Goal: Task Accomplishment & Management: Manage account settings

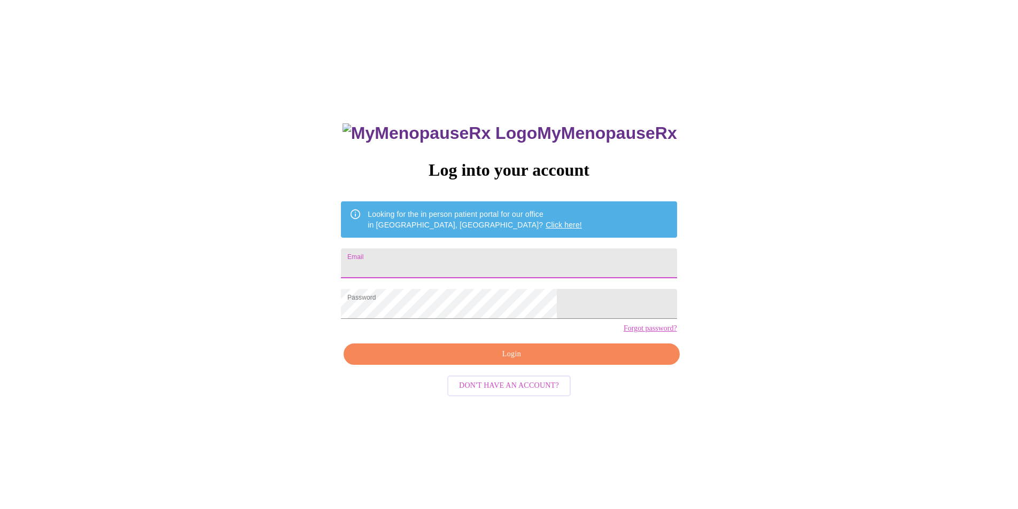
click at [457, 269] on input "Email" at bounding box center [508, 263] width 335 height 30
type input "[EMAIL_ADDRESS][DOMAIN_NAME]"
click at [495, 361] on span "Login" at bounding box center [511, 354] width 311 height 13
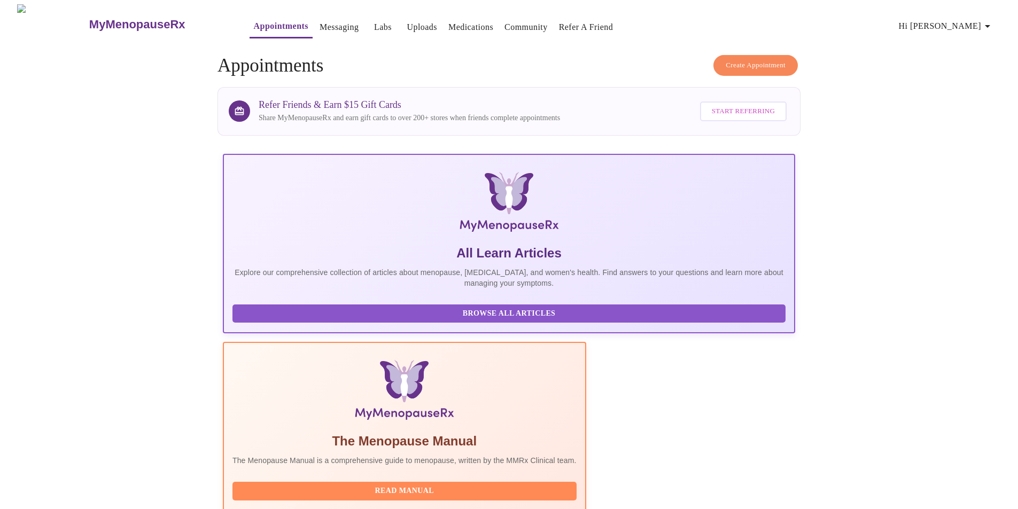
click at [407, 20] on link "Uploads" at bounding box center [422, 27] width 30 height 15
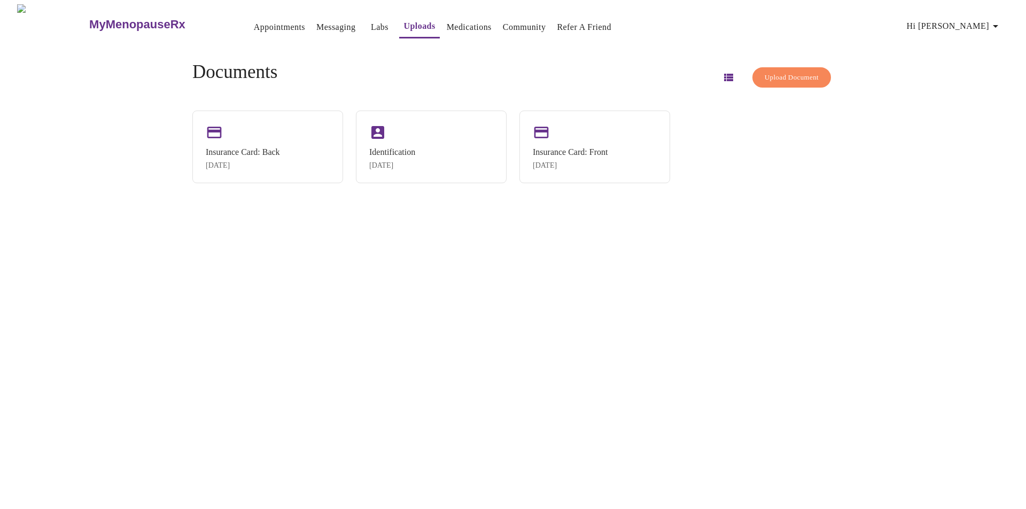
click at [316, 25] on link "Messaging" at bounding box center [335, 27] width 39 height 15
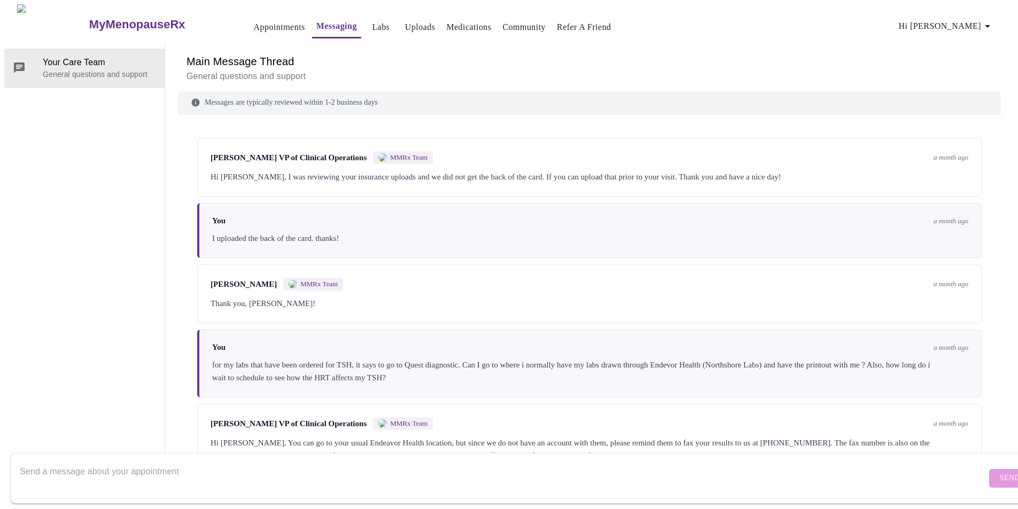
click at [254, 21] on link "Appointments" at bounding box center [279, 27] width 51 height 15
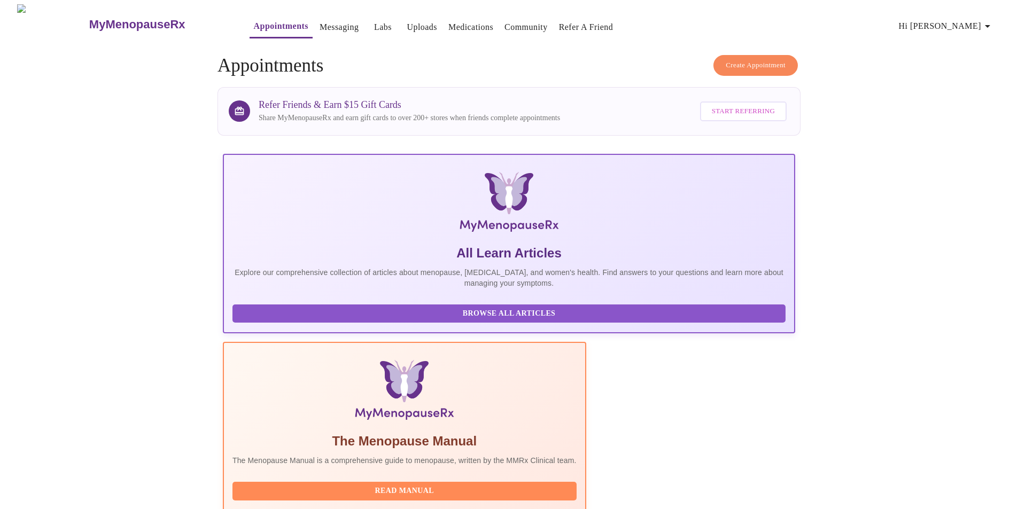
click at [374, 22] on link "Labs" at bounding box center [383, 27] width 18 height 15
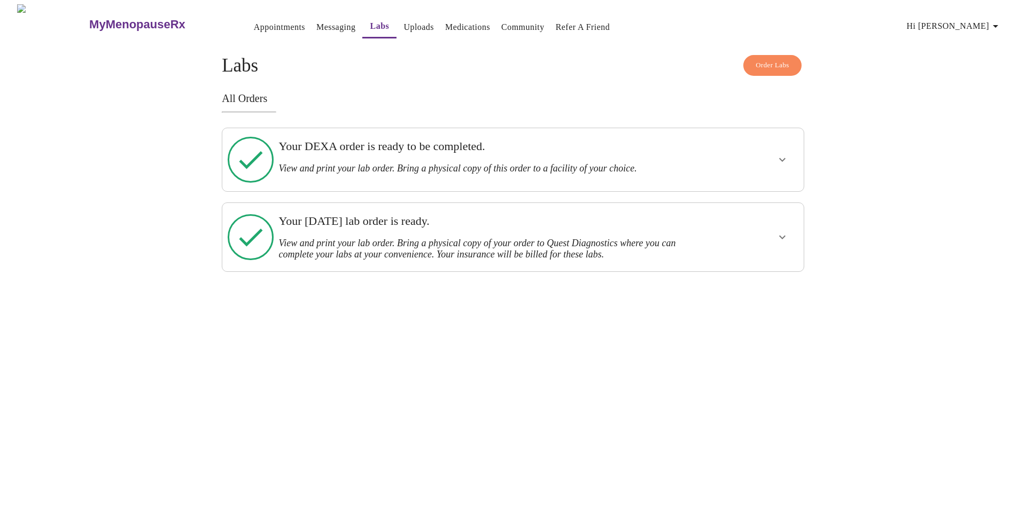
click at [393, 152] on h3 "Your DEXA order is ready to be completed." at bounding box center [484, 146] width 412 height 14
click at [778, 154] on icon "show more" at bounding box center [782, 159] width 13 height 13
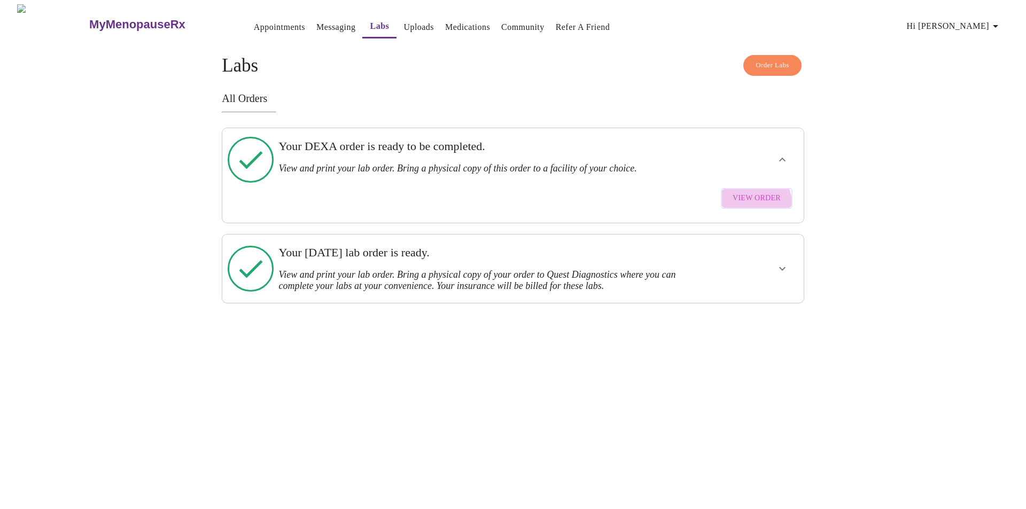
click at [757, 192] on span "View Order" at bounding box center [756, 198] width 48 height 13
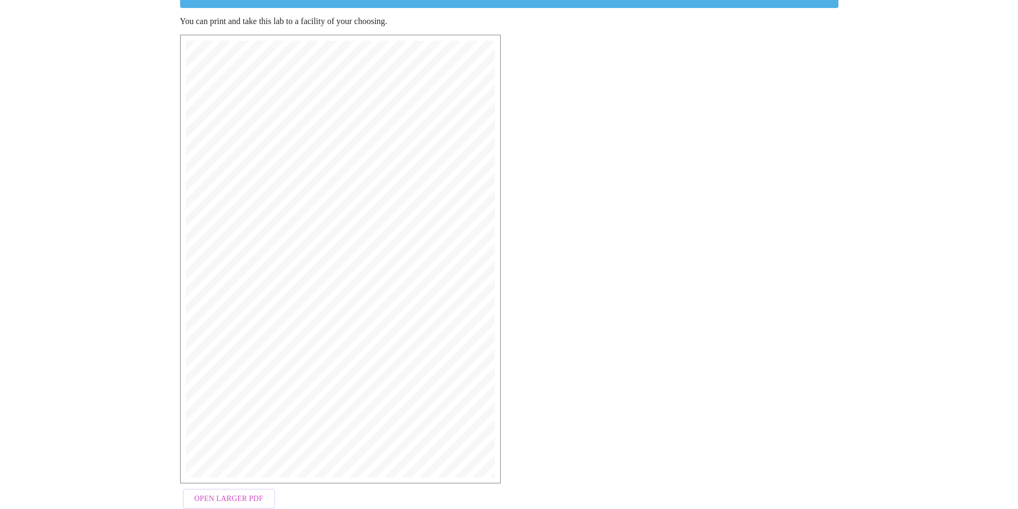
scroll to position [151, 0]
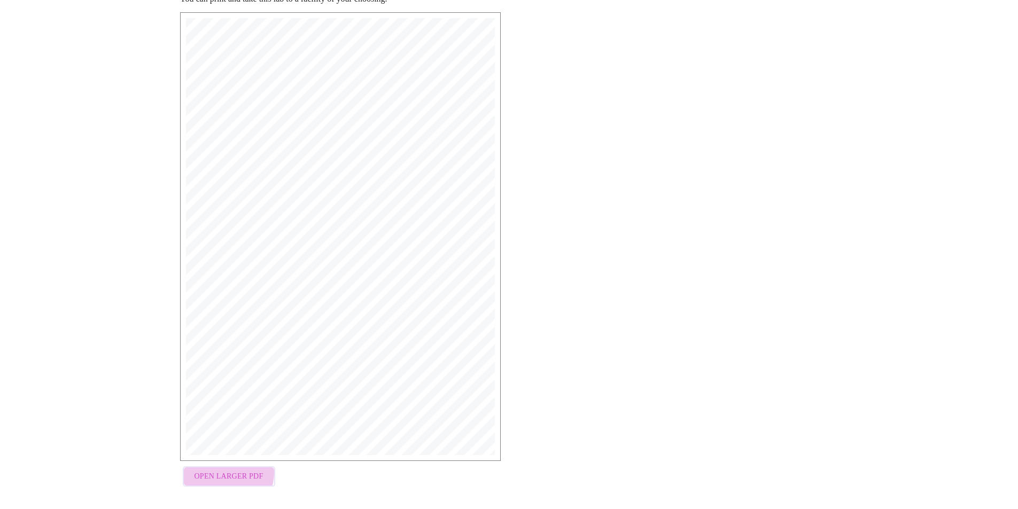
click at [226, 470] on span "Open Larger PDF" at bounding box center [228, 476] width 69 height 13
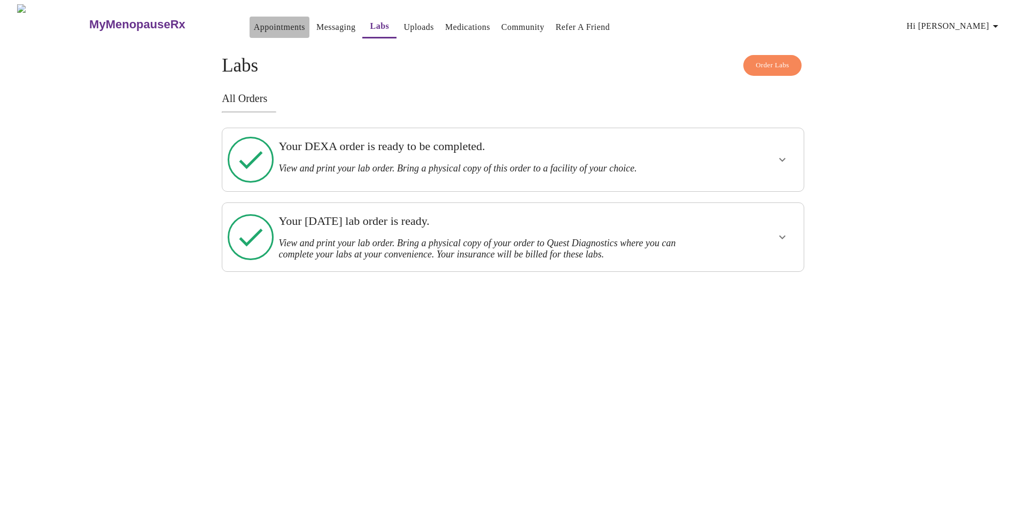
click at [265, 26] on link "Appointments" at bounding box center [279, 27] width 51 height 15
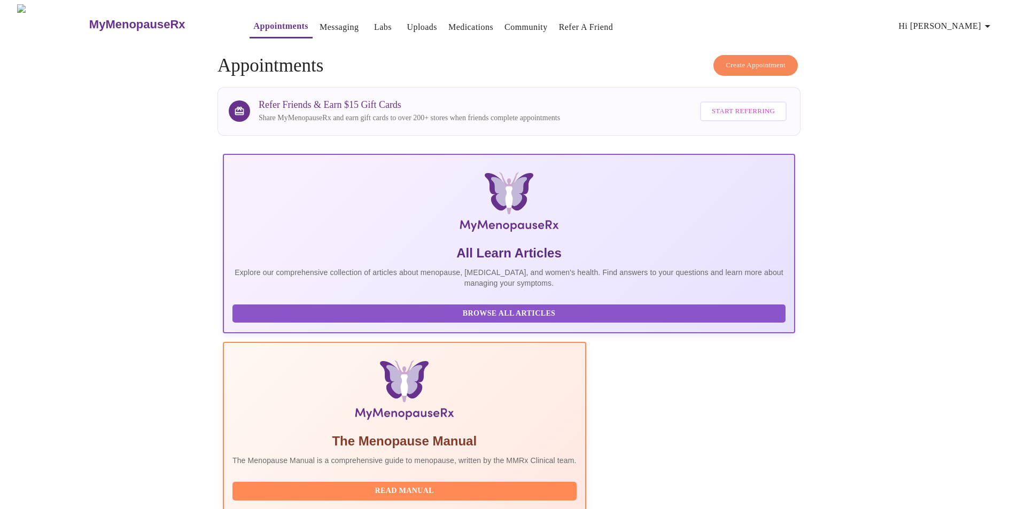
click at [108, 18] on h3 "MyMenopauseRx" at bounding box center [137, 25] width 96 height 14
click at [513, 27] on link "Community" at bounding box center [525, 27] width 43 height 15
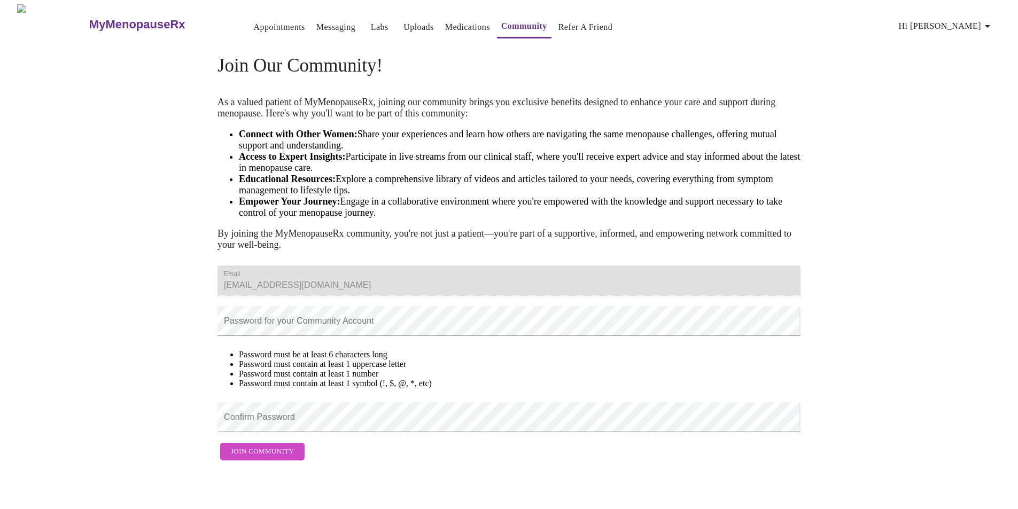
click at [403, 24] on link "Uploads" at bounding box center [418, 27] width 30 height 15
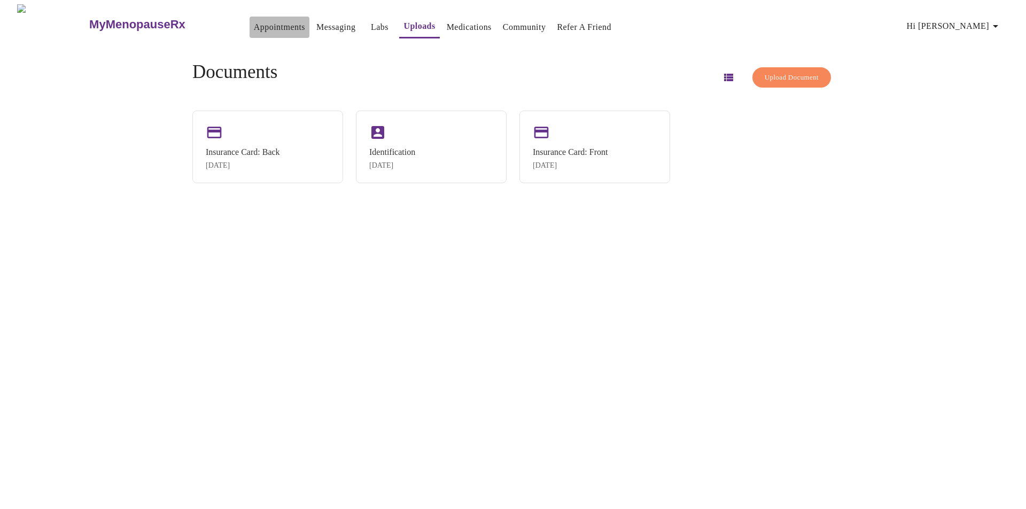
click at [254, 25] on link "Appointments" at bounding box center [279, 27] width 51 height 15
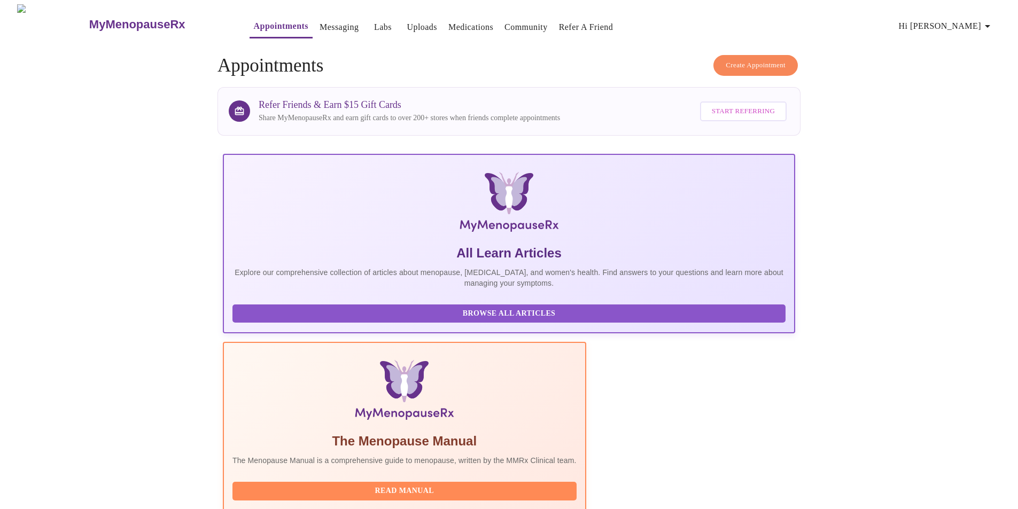
click at [955, 19] on span "Hi [PERSON_NAME]" at bounding box center [946, 26] width 95 height 15
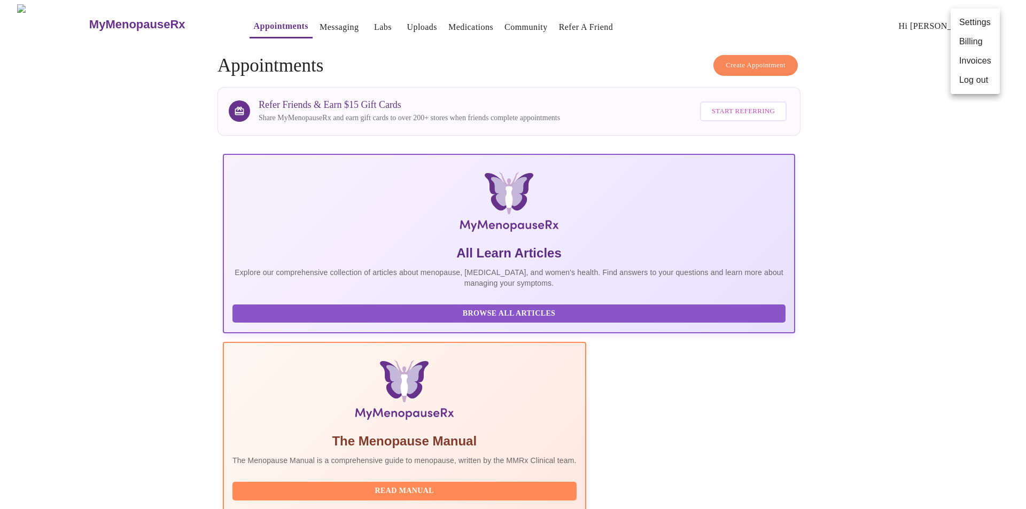
click at [966, 38] on li "Billing" at bounding box center [974, 41] width 49 height 19
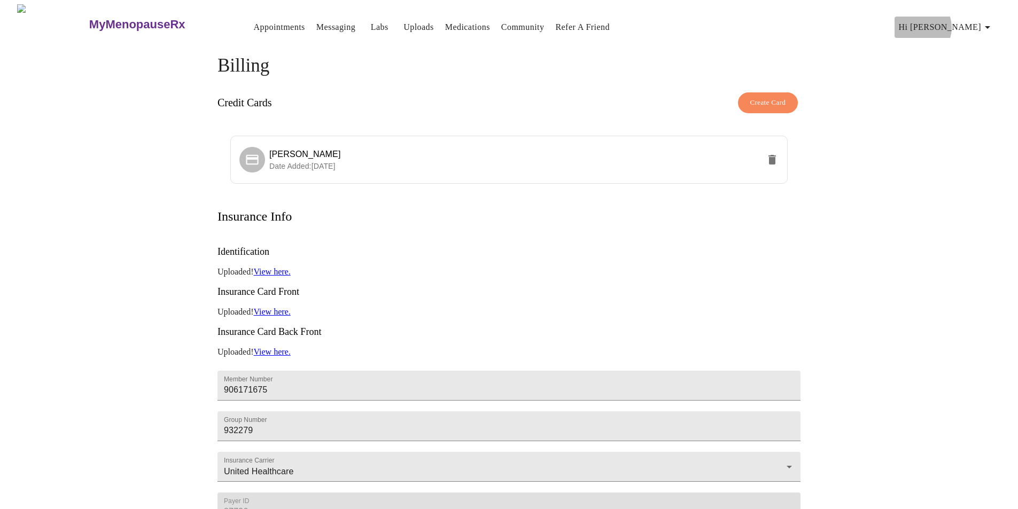
click at [972, 22] on span "Hi [PERSON_NAME]" at bounding box center [946, 27] width 95 height 15
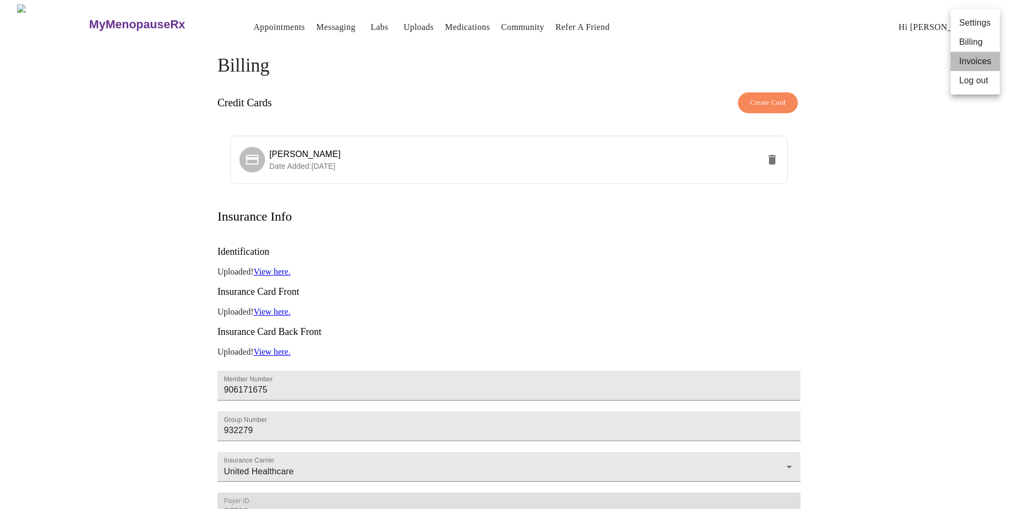
click at [973, 57] on li "Invoices" at bounding box center [974, 61] width 49 height 19
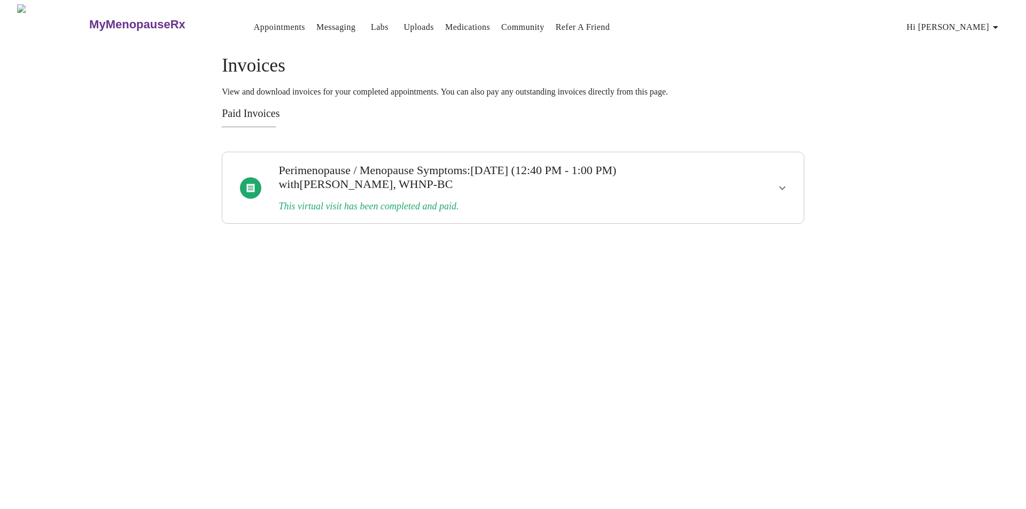
click at [420, 188] on span "with [PERSON_NAME], WHNP-BC" at bounding box center [365, 183] width 174 height 13
click at [782, 182] on icon "show more" at bounding box center [782, 188] width 13 height 13
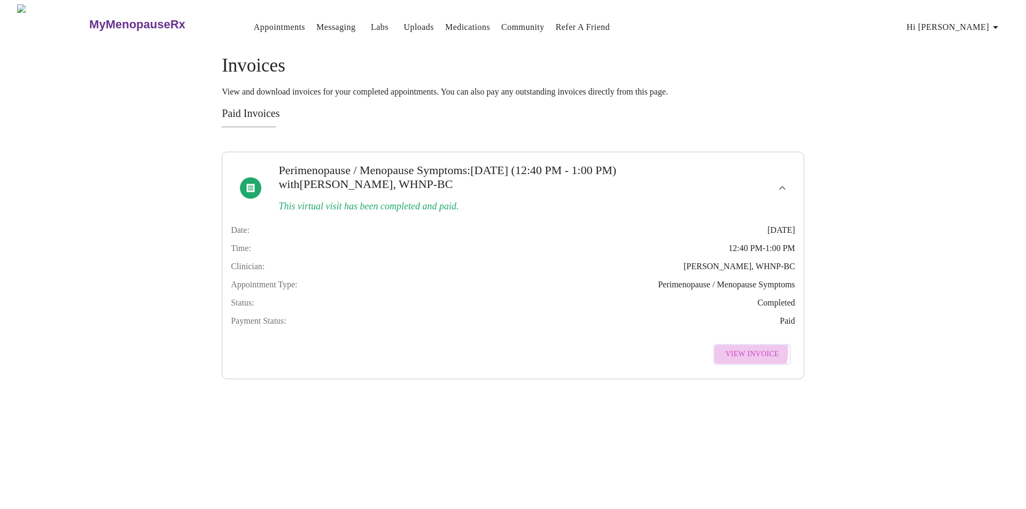
click at [745, 361] on span "View Invoice" at bounding box center [751, 354] width 53 height 13
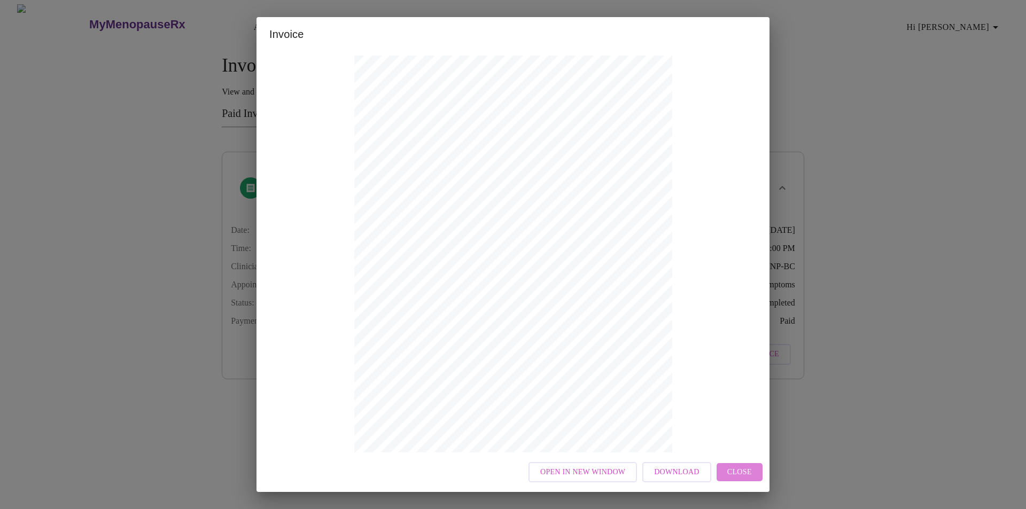
click at [740, 477] on span "Close" at bounding box center [739, 472] width 25 height 13
